Goal: Transaction & Acquisition: Purchase product/service

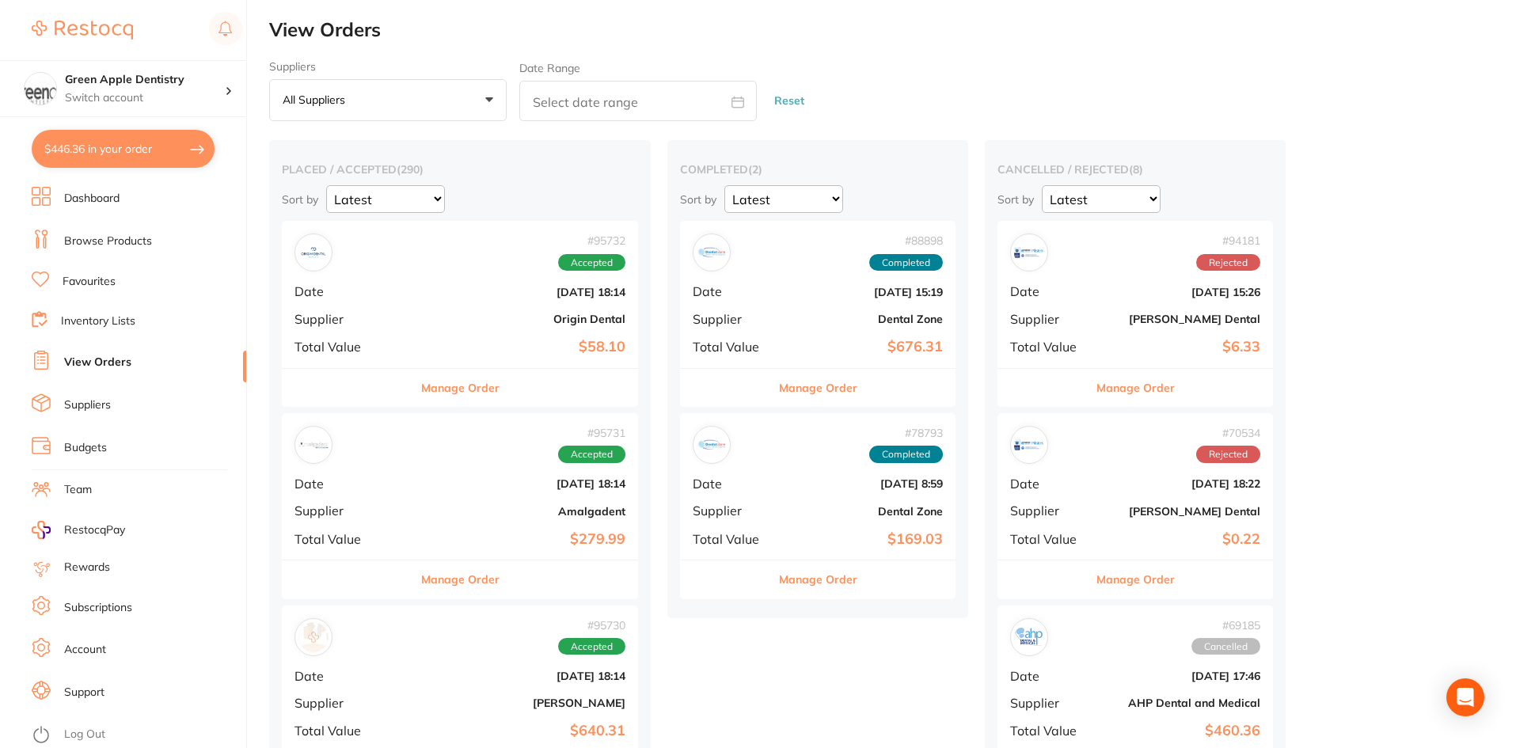
click at [105, 249] on li "Browse Products" at bounding box center [139, 242] width 215 height 24
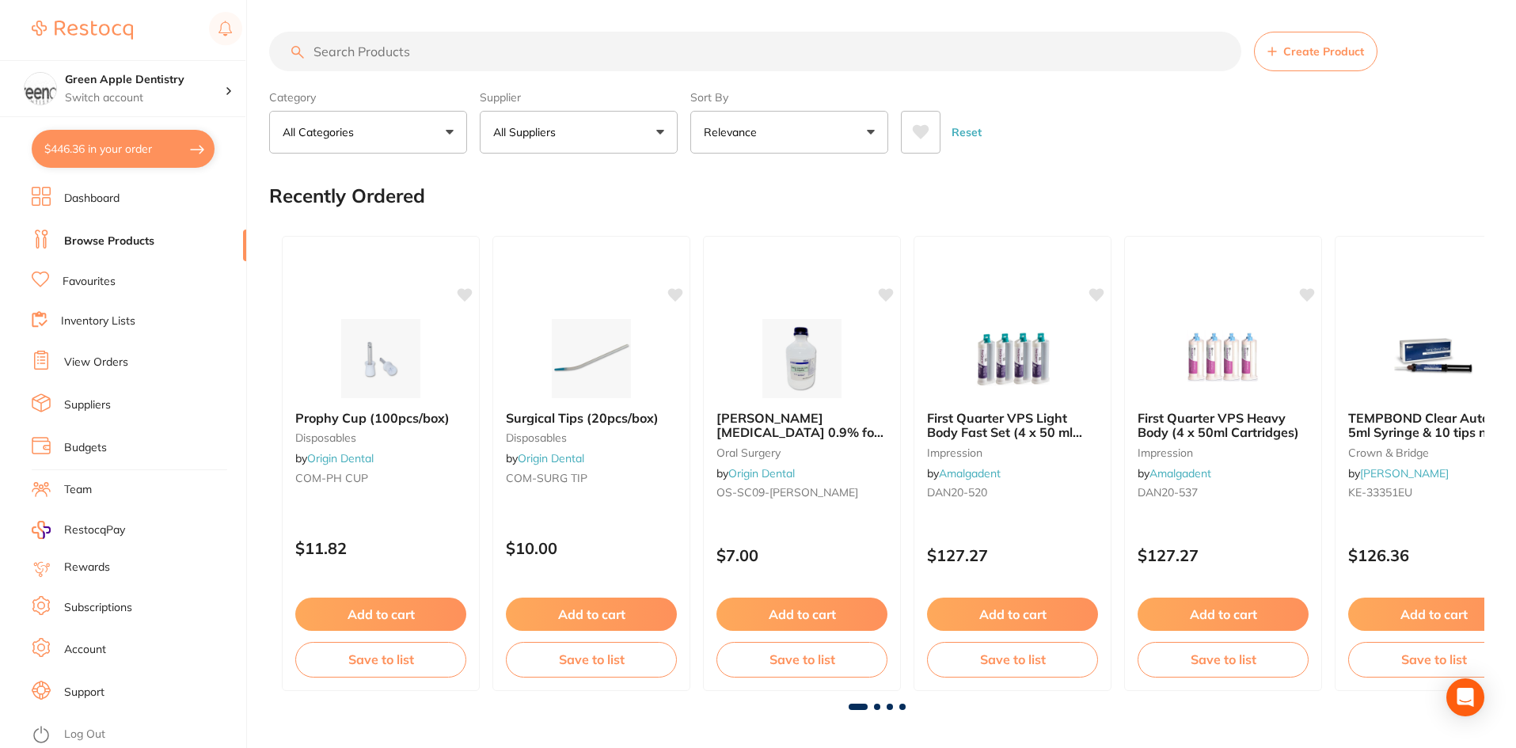
click at [391, 49] on input "search" at bounding box center [755, 52] width 972 height 40
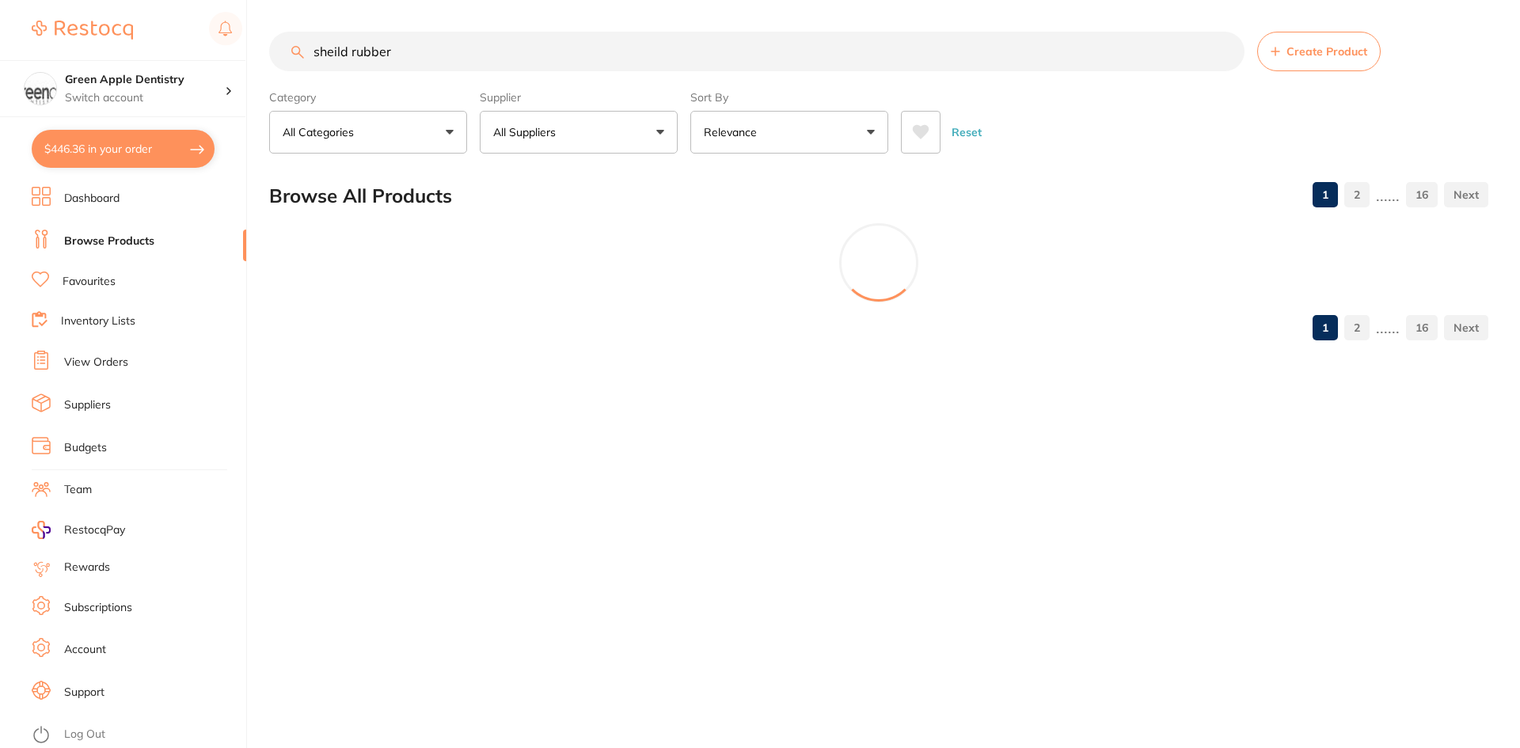
type input "sheild rubber"
click at [362, 322] on section "Browse All Products 1 2 ...... 16 1 2 ...... 16" at bounding box center [878, 260] width 1219 height 183
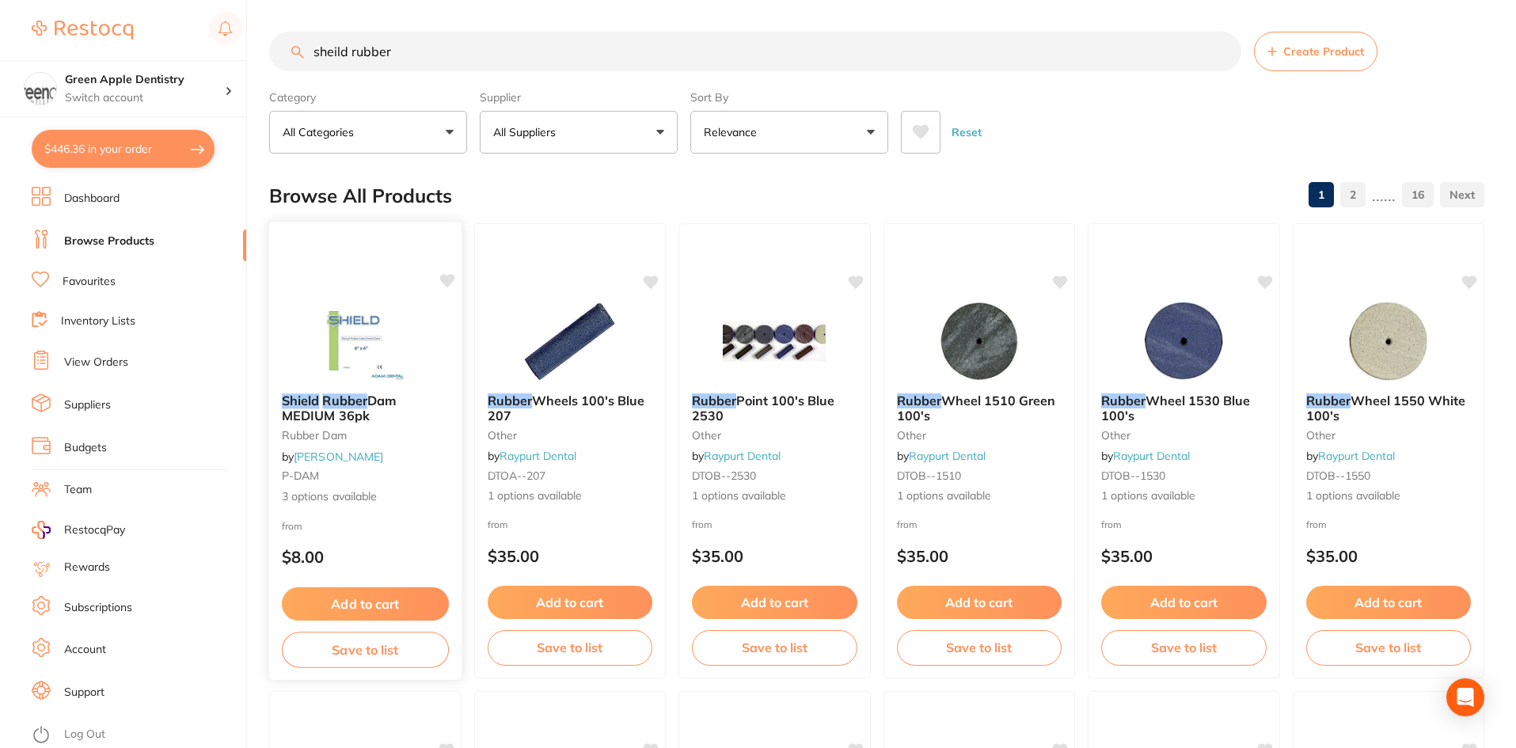
click at [362, 333] on img at bounding box center [366, 341] width 104 height 80
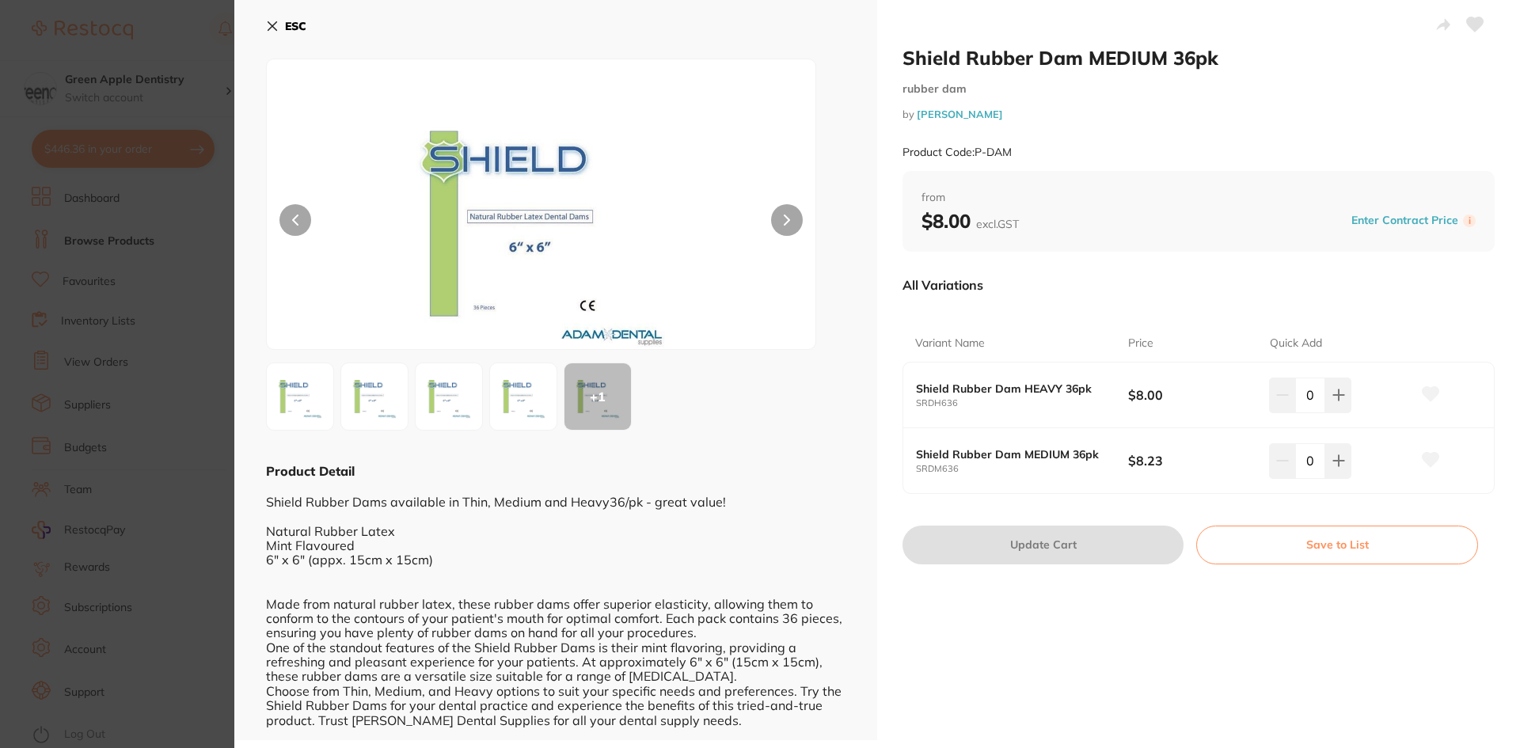
scroll to position [4, 0]
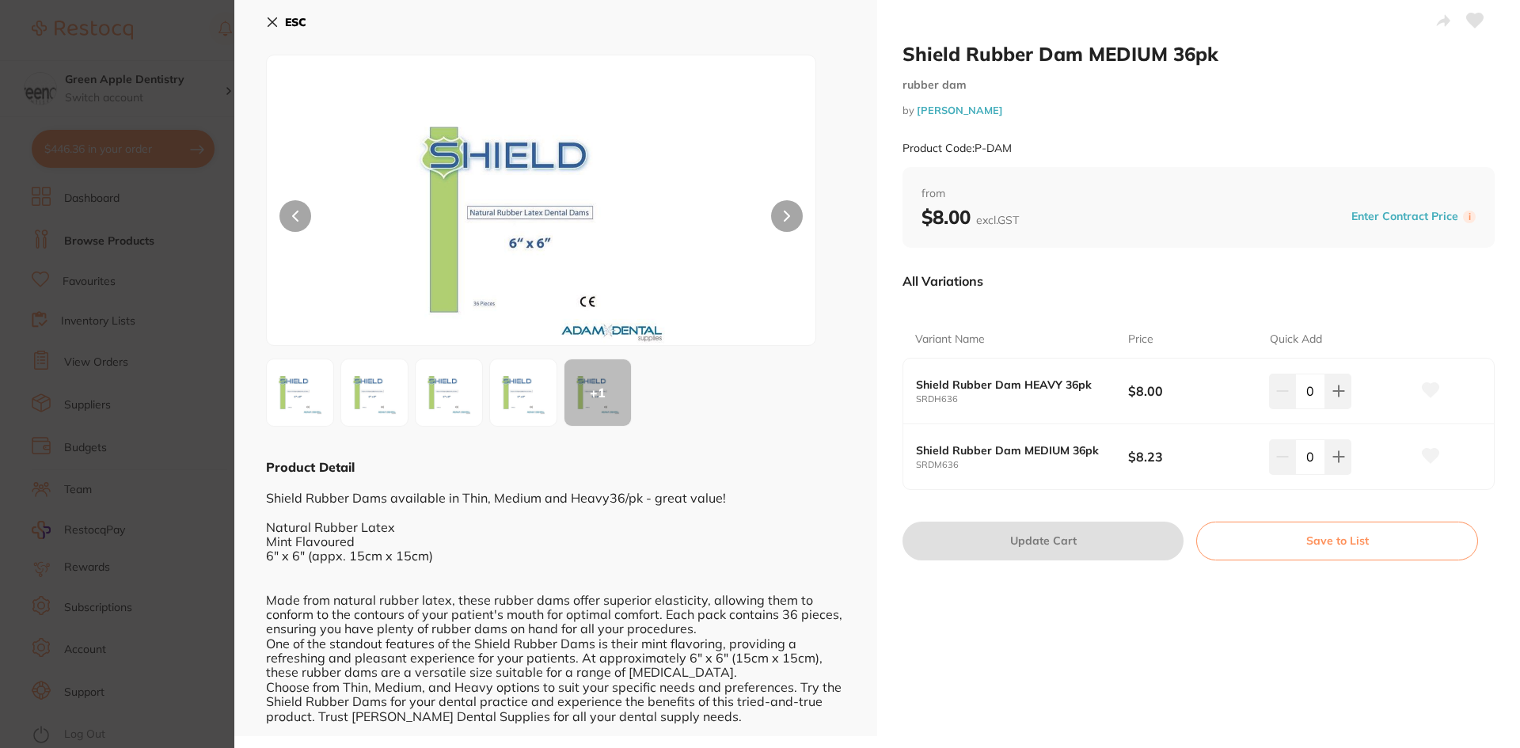
click at [286, 18] on b "ESC" at bounding box center [295, 22] width 21 height 14
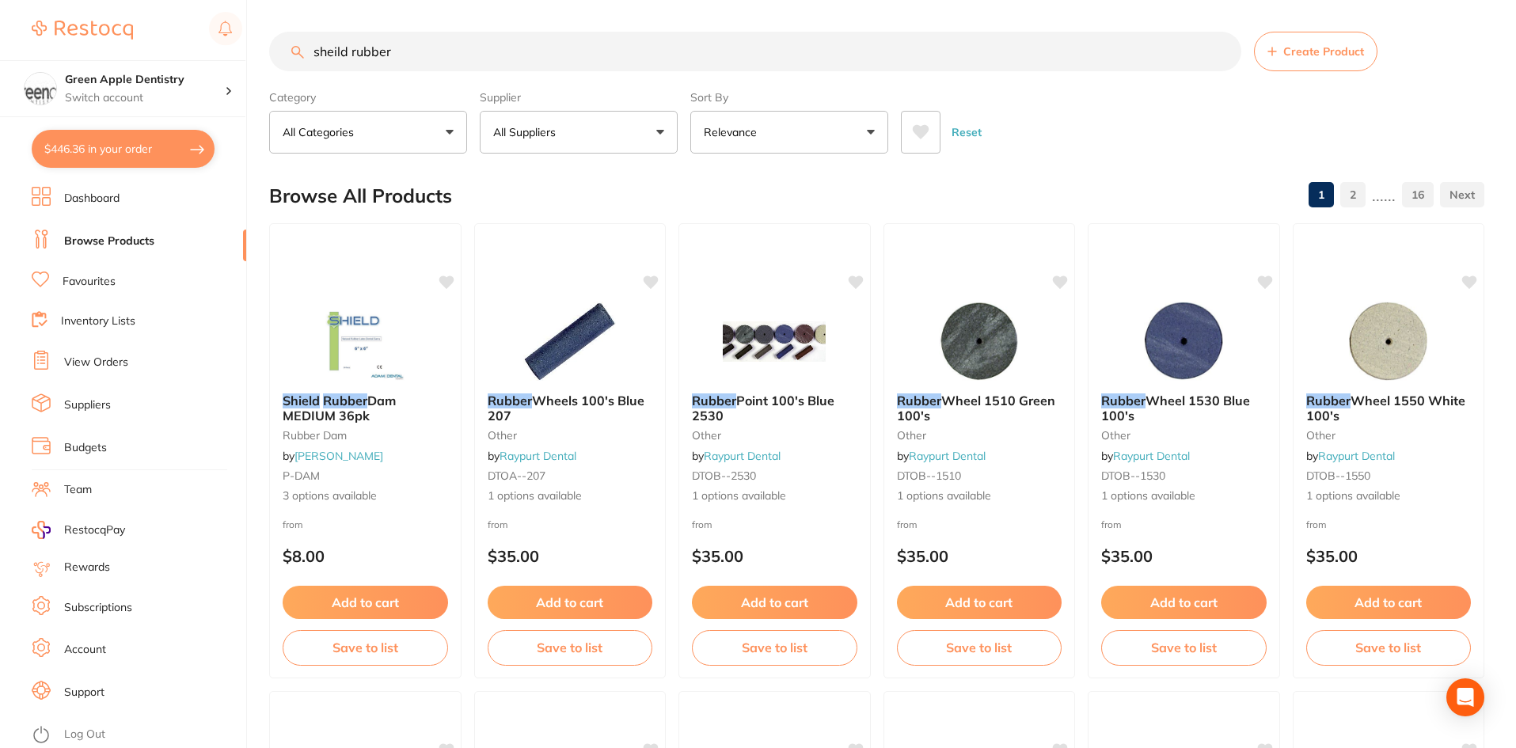
click at [520, 49] on input "sheild rubber" at bounding box center [755, 52] width 972 height 40
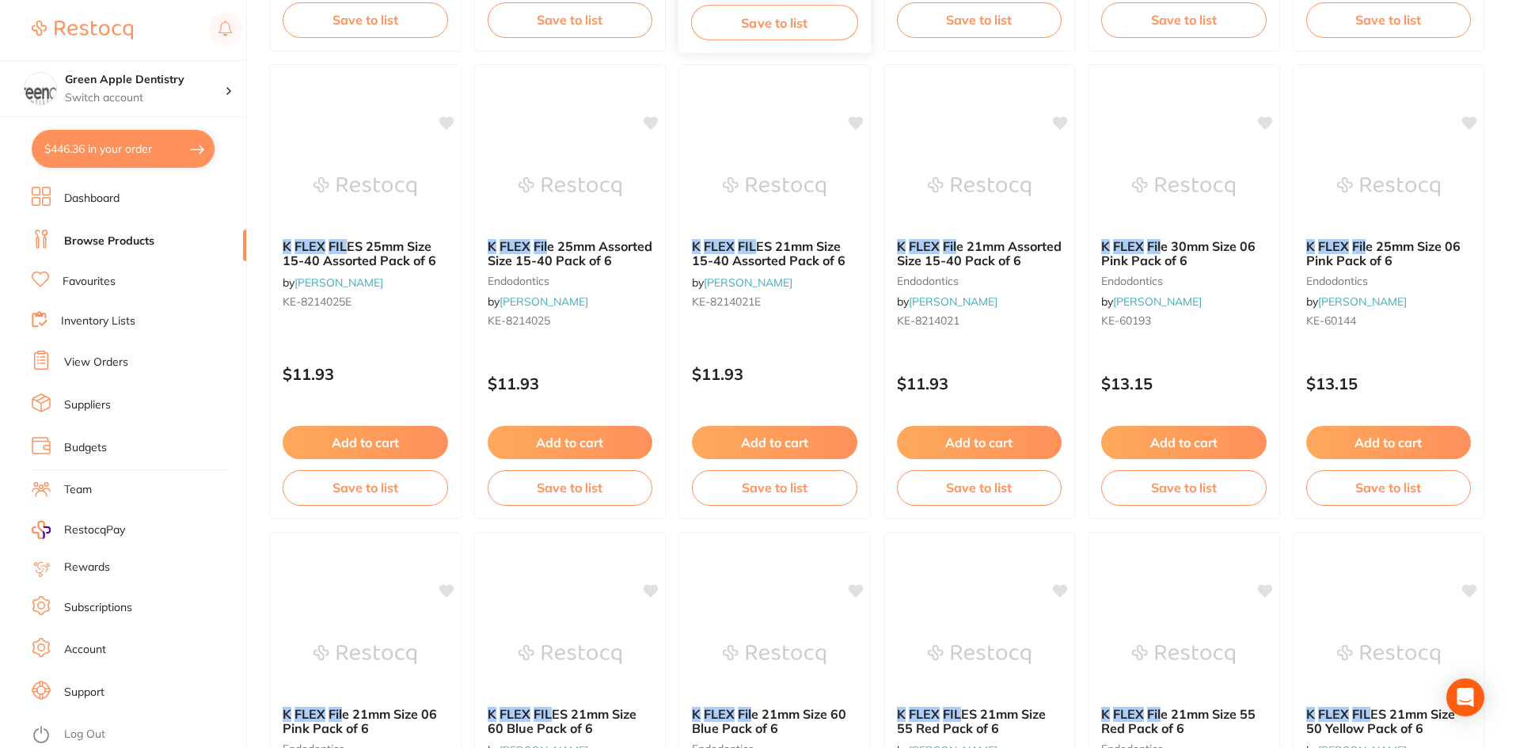
scroll to position [633, 0]
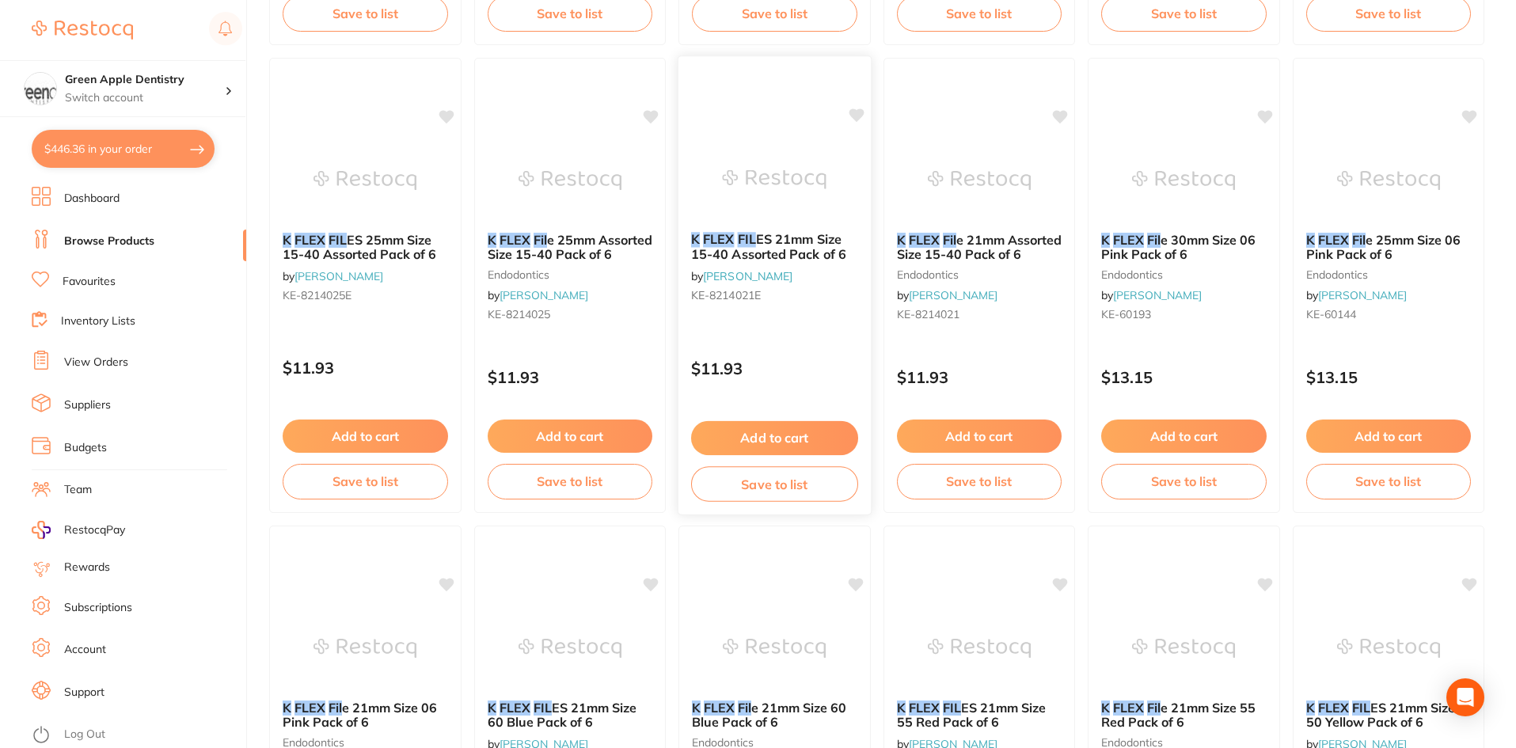
type input "k flec fil"
click at [758, 165] on img at bounding box center [775, 179] width 104 height 80
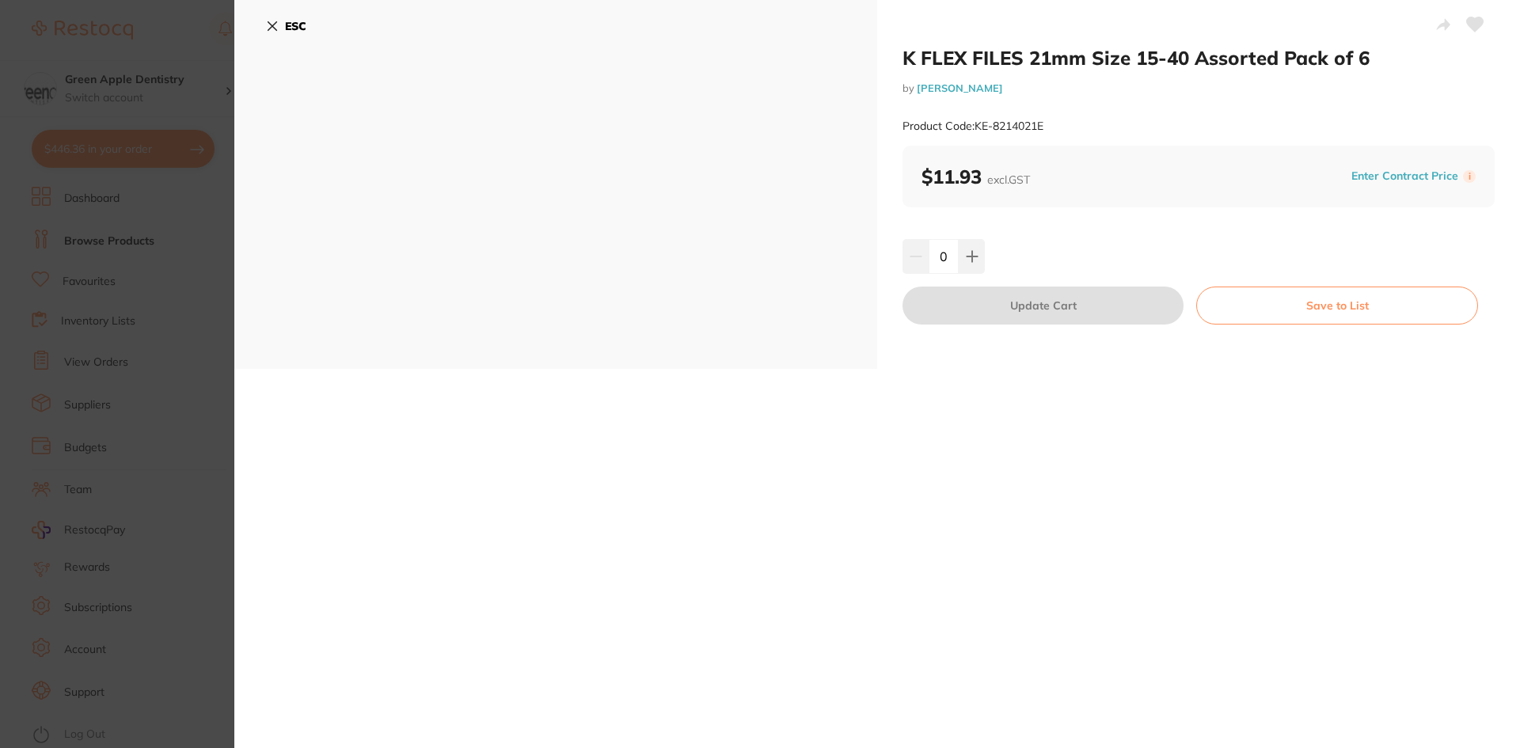
click at [300, 21] on b "ESC" at bounding box center [295, 26] width 21 height 14
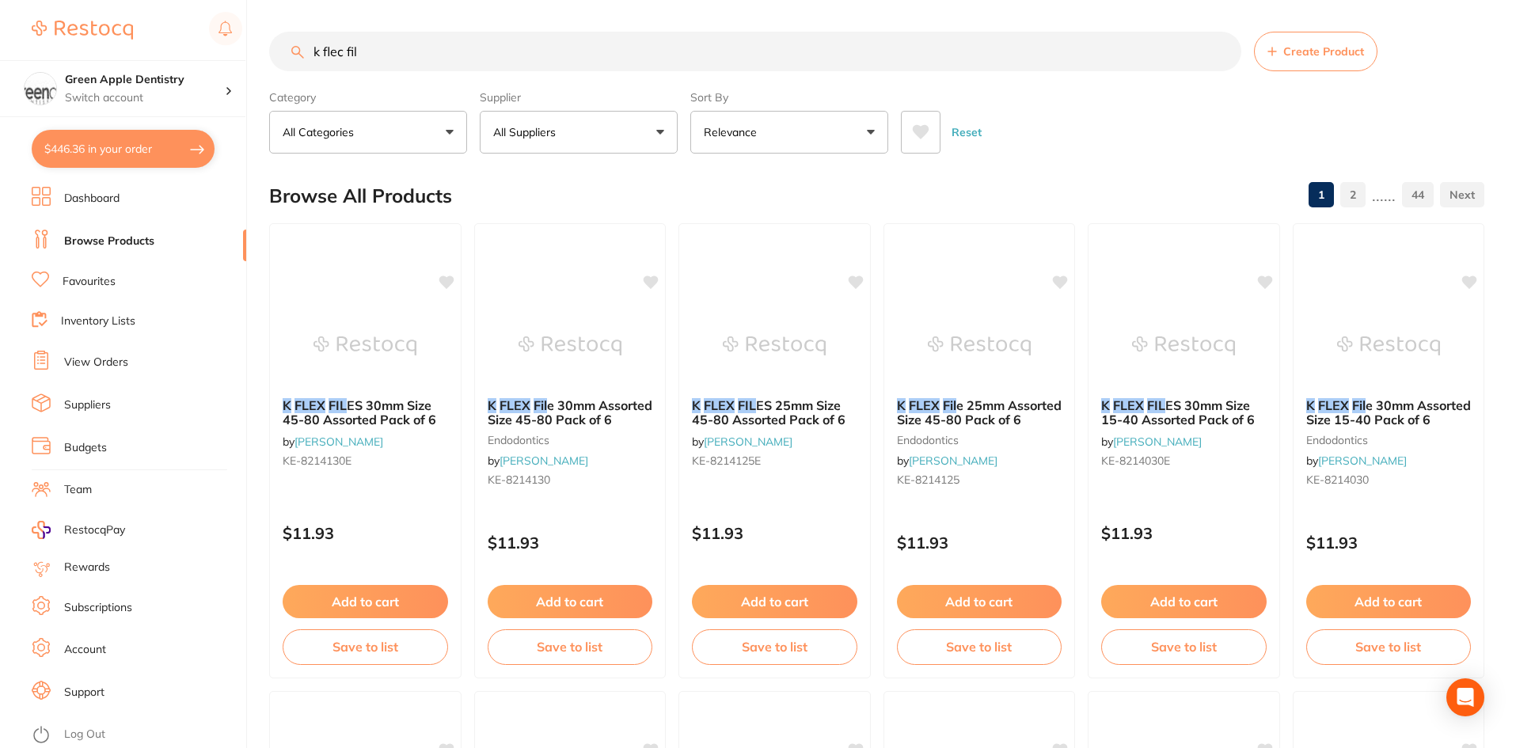
click at [387, 57] on input "k flec fil" at bounding box center [755, 52] width 972 height 40
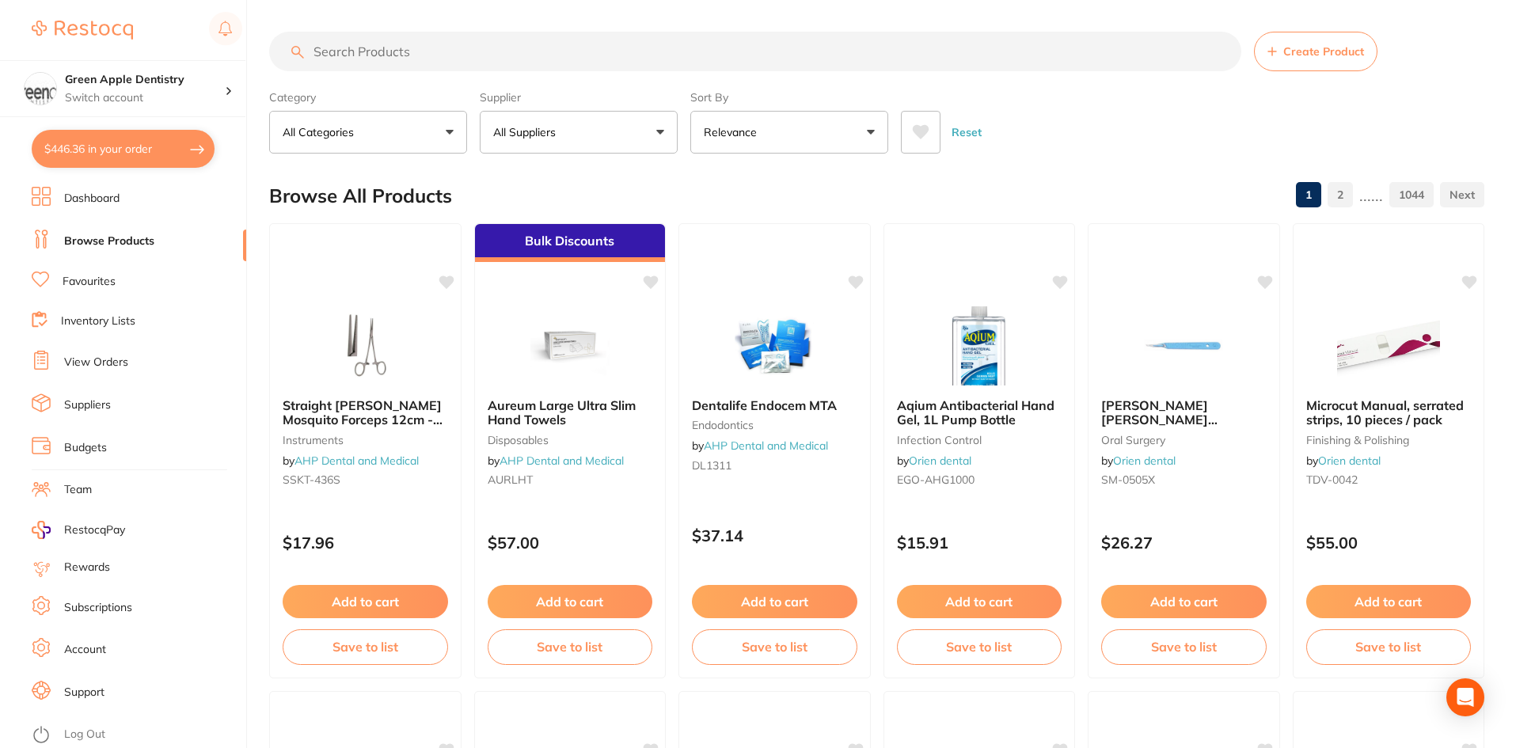
click at [170, 155] on button "$446.36 in your order" at bounding box center [123, 149] width 183 height 38
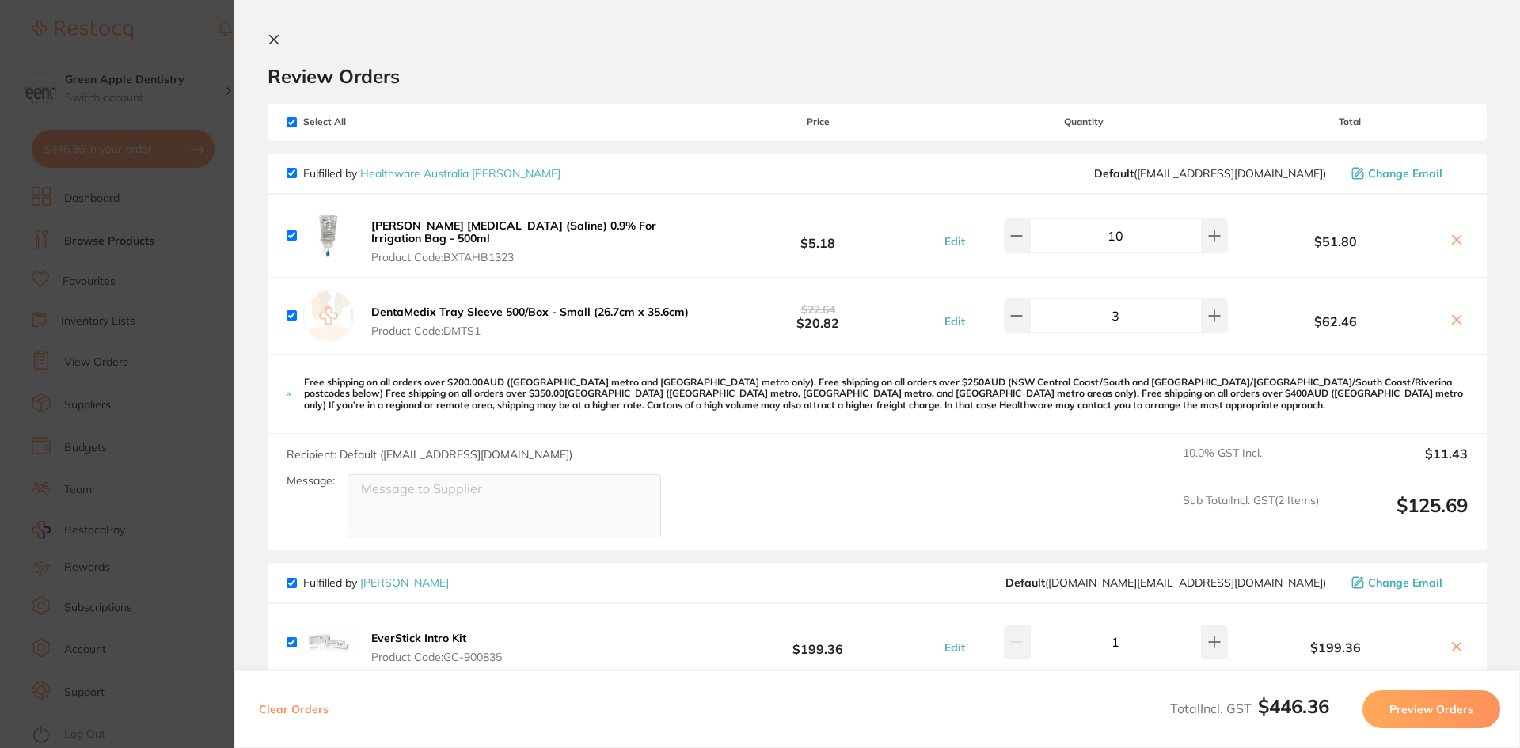
click at [272, 35] on icon at bounding box center [274, 39] width 13 height 13
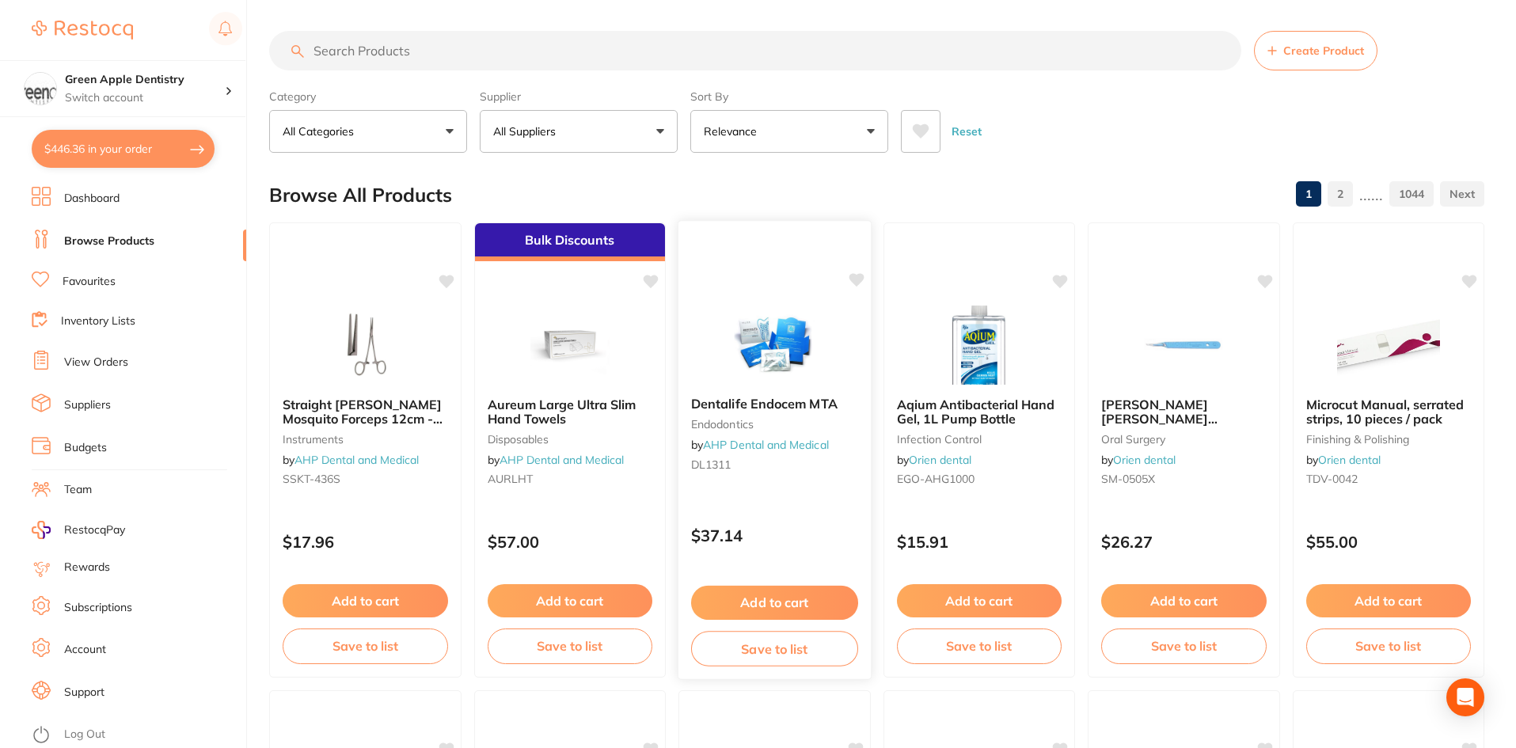
click at [808, 288] on div "Dentalife Endocem MTA endodontics by AHP Dental and Medical DL1311 $37.14 Add t…" at bounding box center [775, 450] width 194 height 460
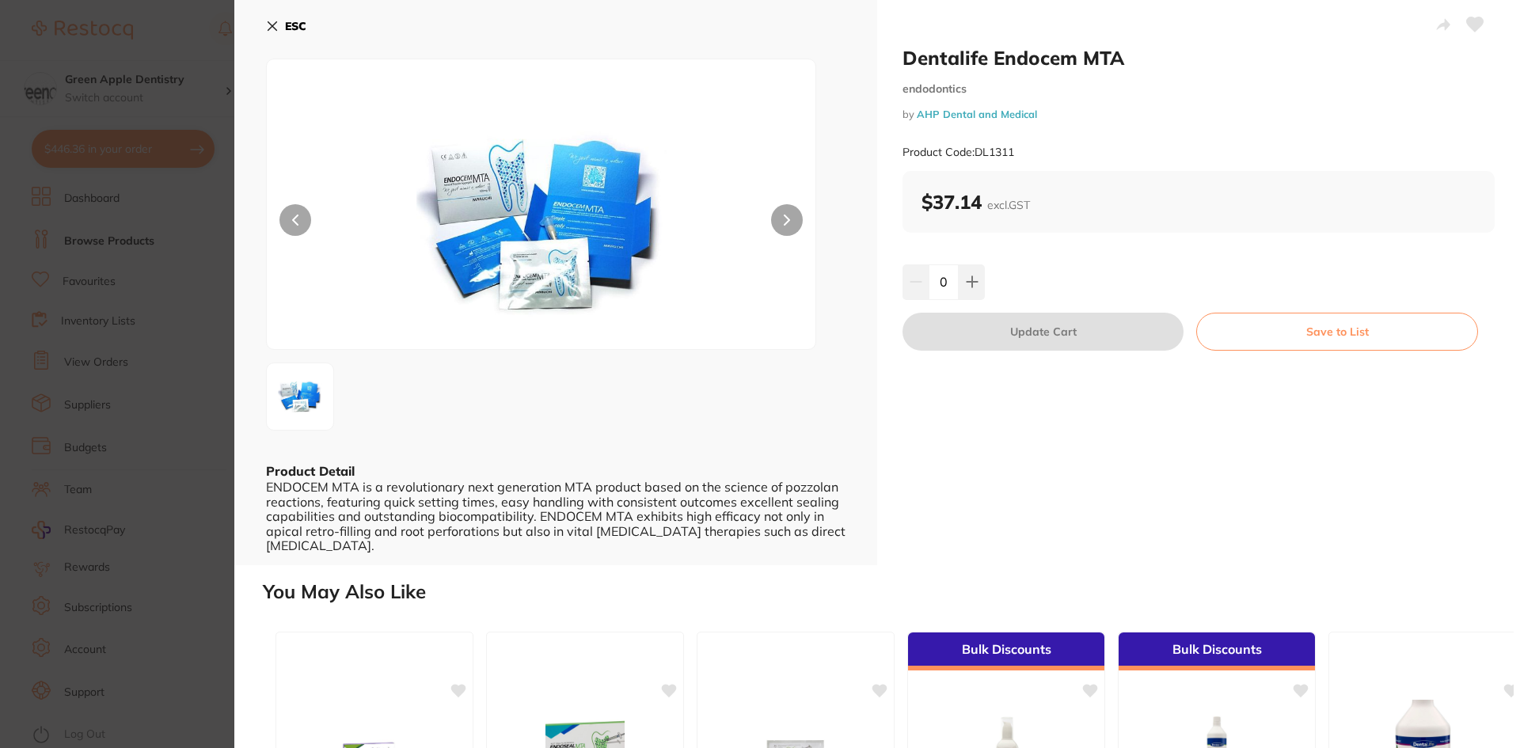
click at [291, 26] on b "ESC" at bounding box center [295, 26] width 21 height 14
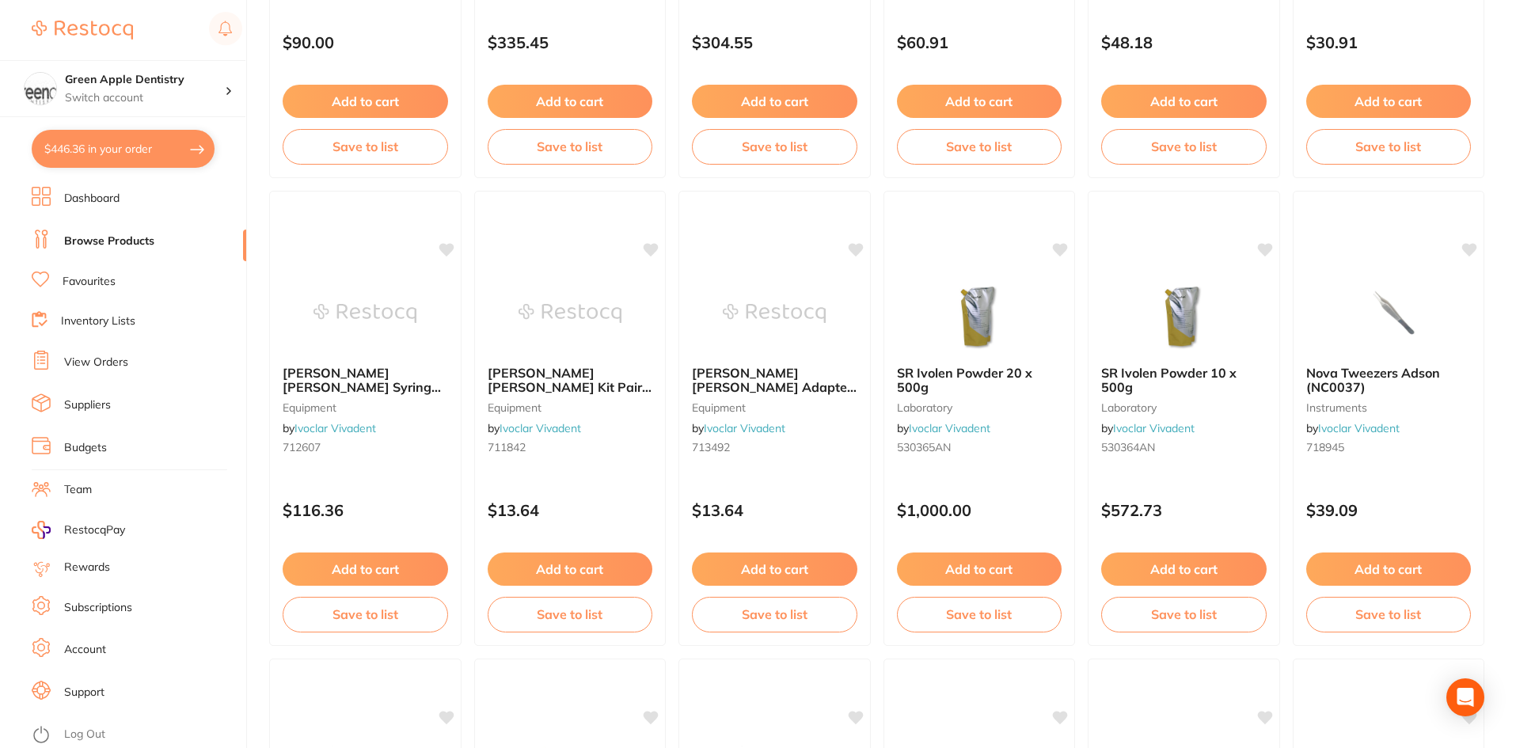
scroll to position [2376, 0]
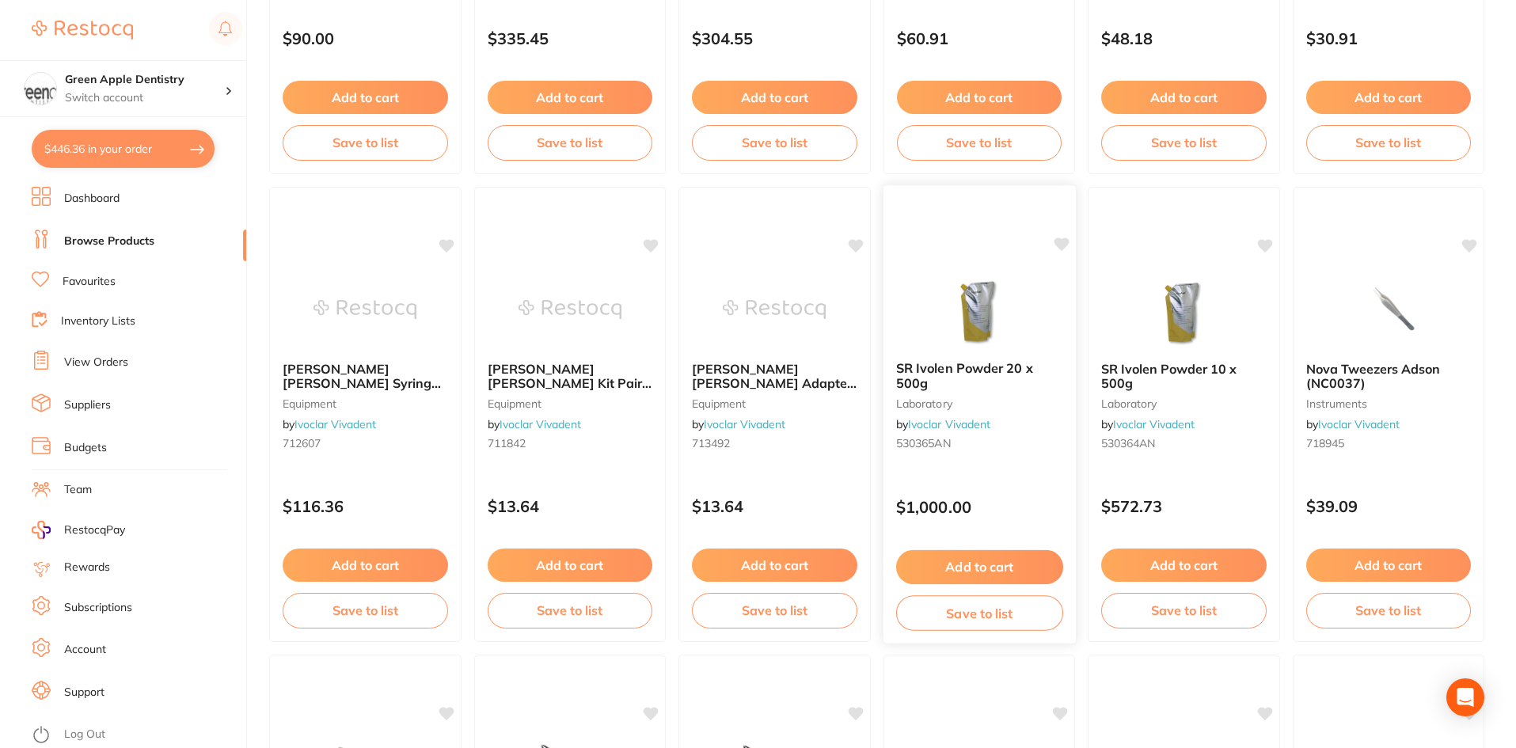
click at [959, 276] on img at bounding box center [979, 308] width 104 height 80
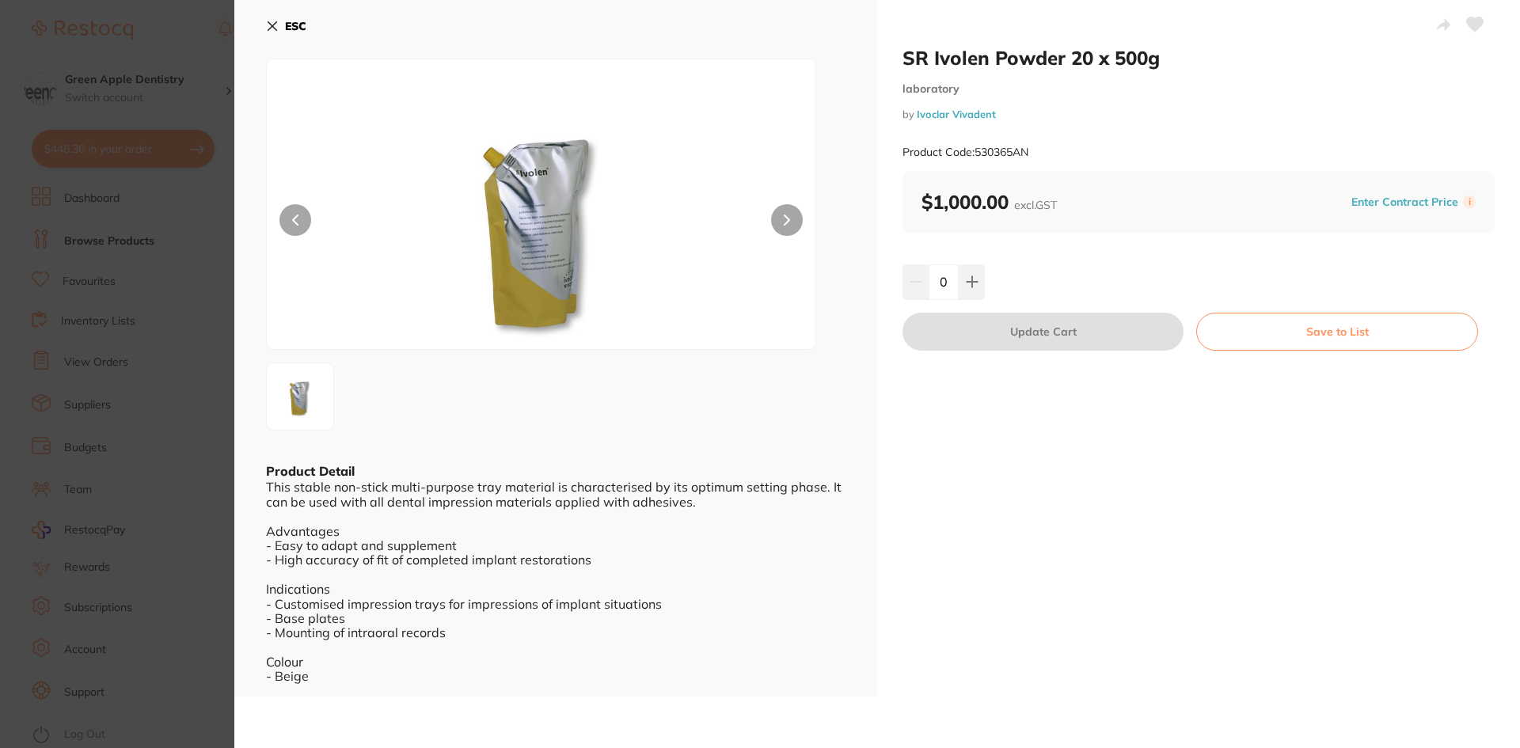
click at [295, 27] on b "ESC" at bounding box center [295, 26] width 21 height 14
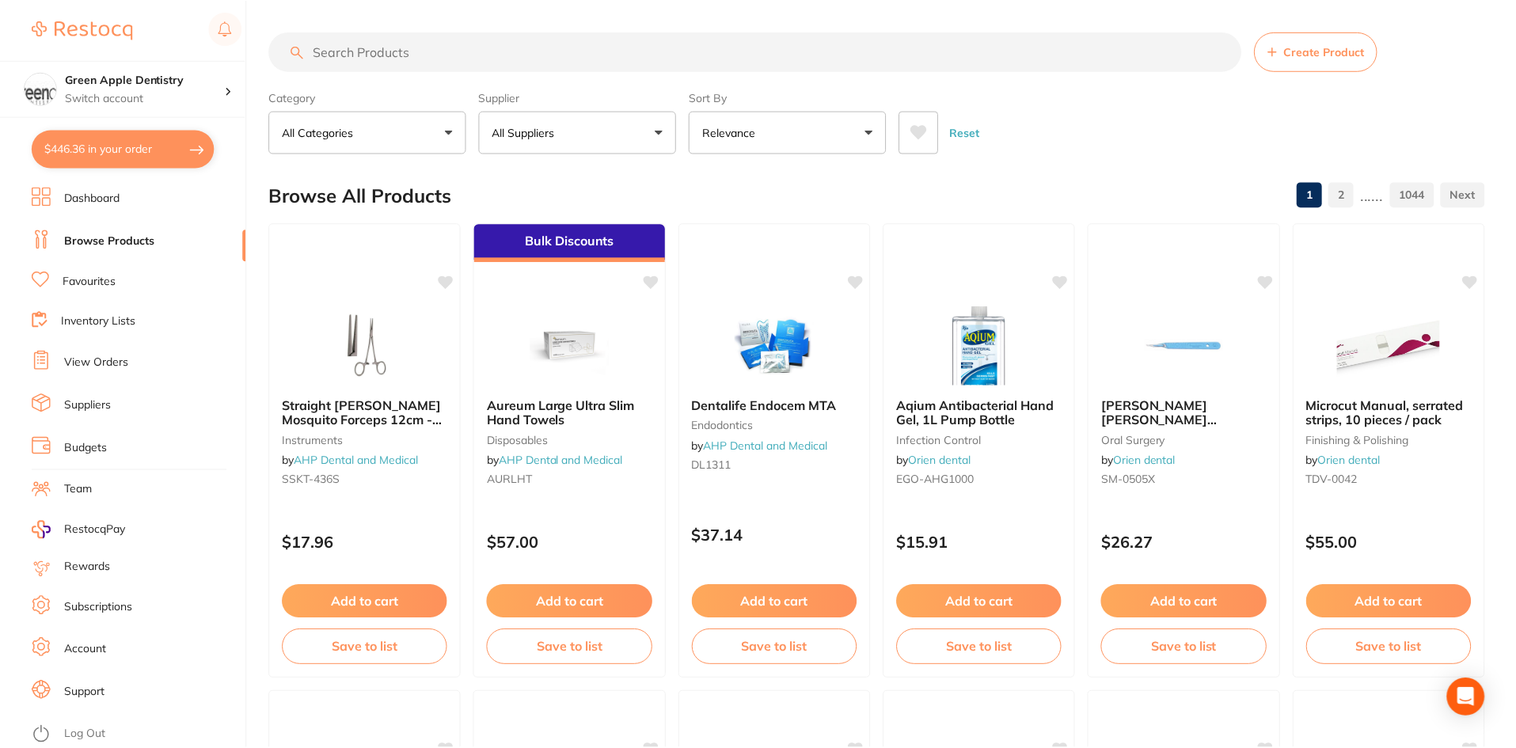
scroll to position [2376, 0]
